Goal: Navigation & Orientation: Understand site structure

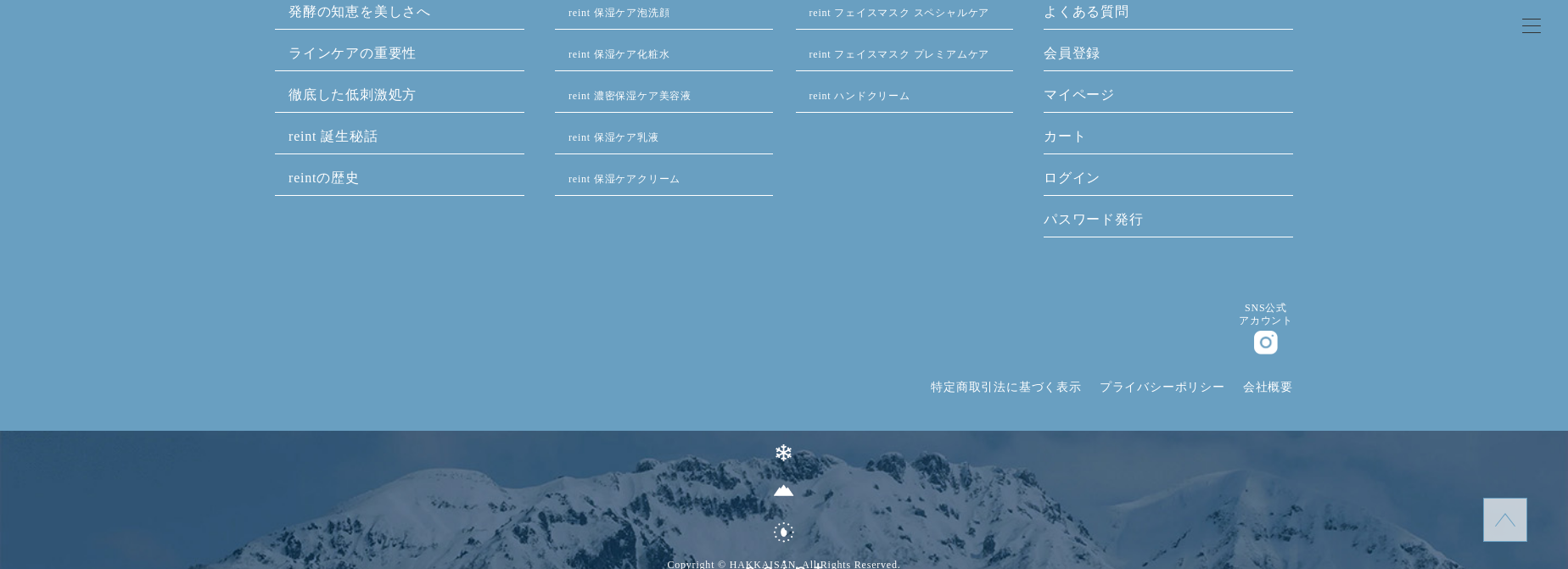
scroll to position [8672, 0]
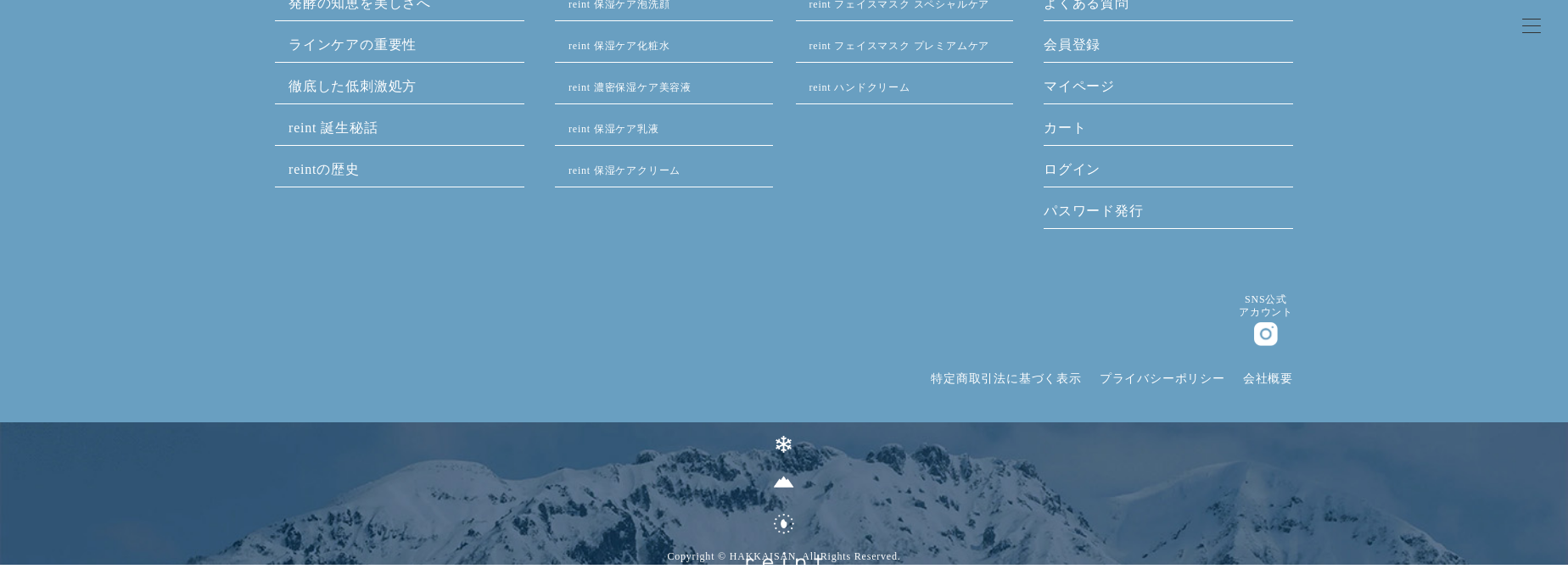
click at [784, 519] on img at bounding box center [784, 501] width 76 height 133
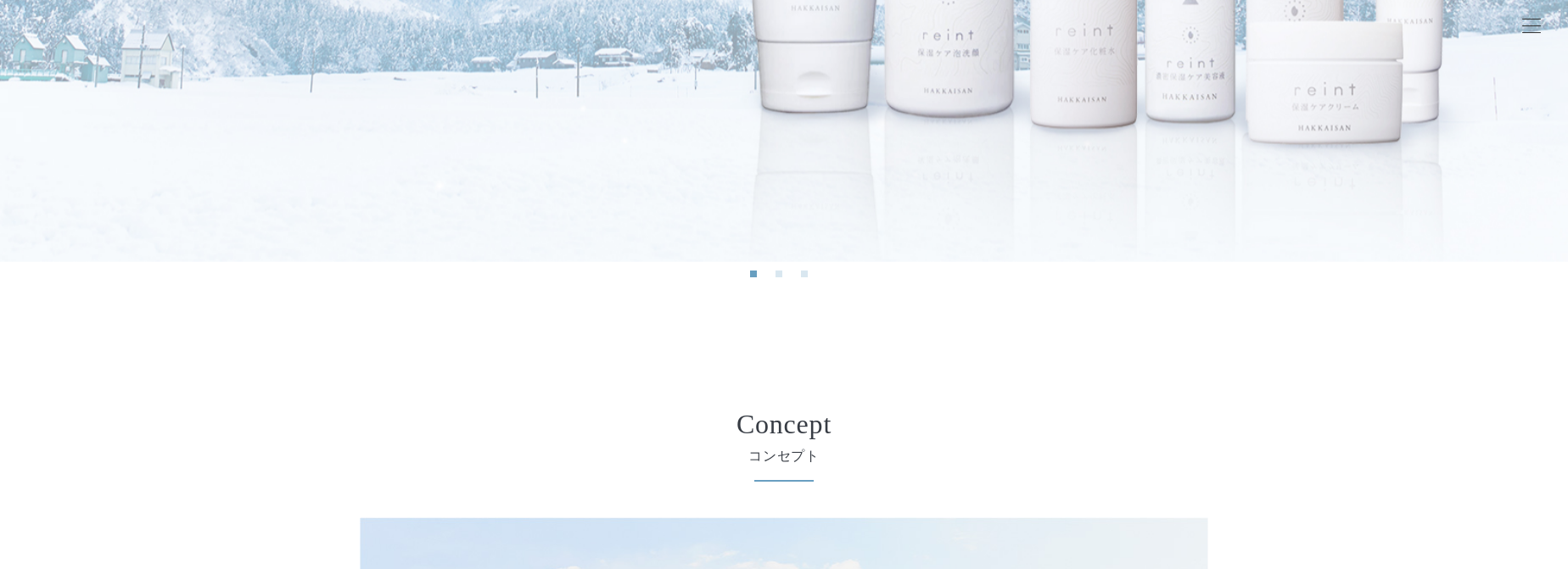
scroll to position [593, 0]
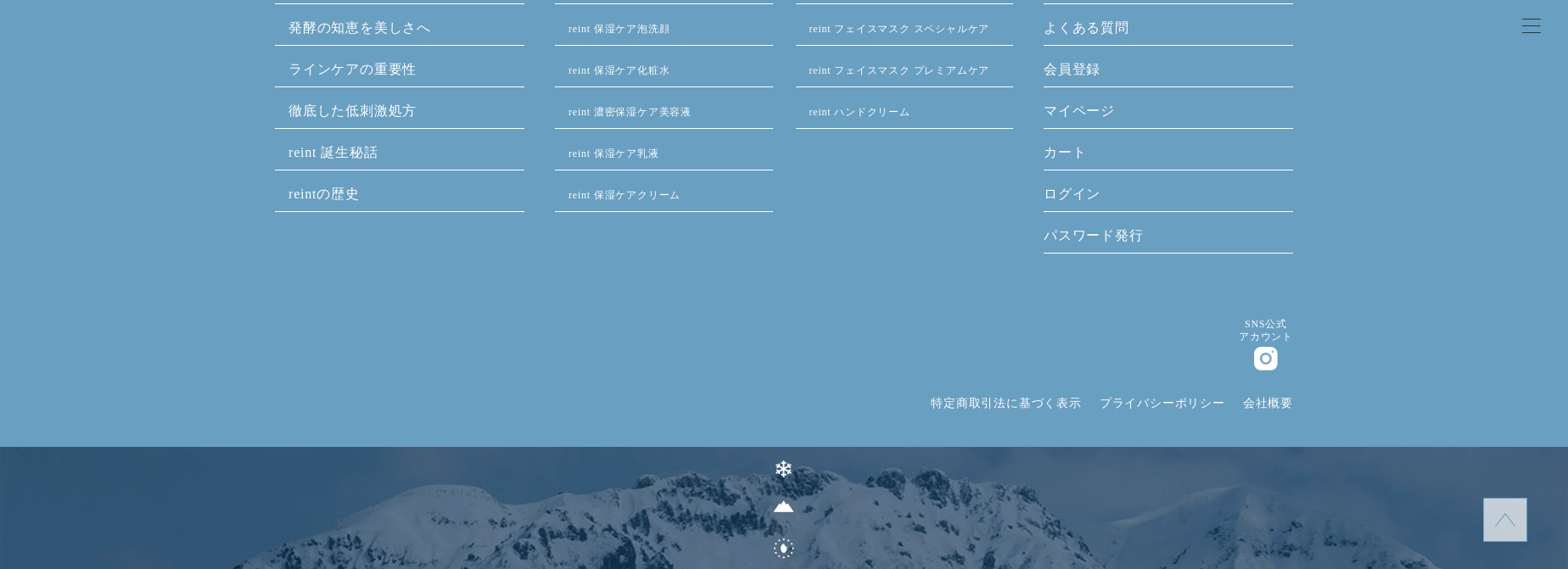
scroll to position [8672, 0]
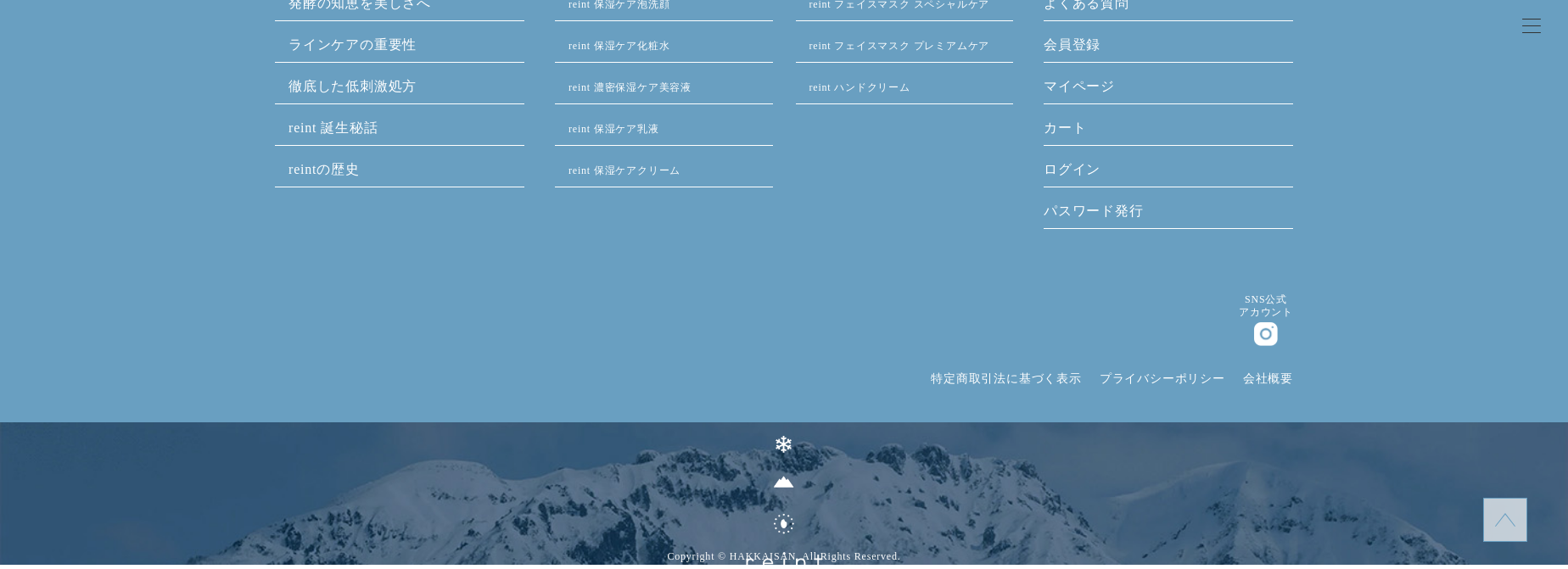
click at [783, 444] on img at bounding box center [784, 501] width 76 height 133
